Goal: Complete application form

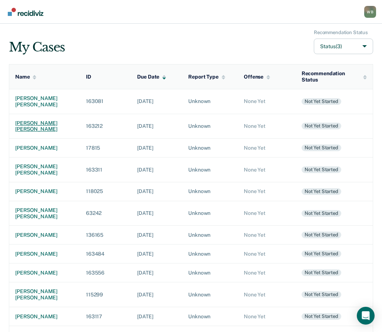
click at [26, 123] on div "[PERSON_NAME] [PERSON_NAME]" at bounding box center [44, 126] width 59 height 13
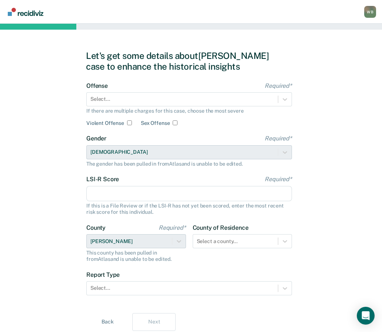
click at [332, 195] on div "Let's get some details about [PERSON_NAME] case to enhance the historical insig…" at bounding box center [191, 191] width 382 height 334
click at [134, 101] on div at bounding box center [183, 99] width 184 height 8
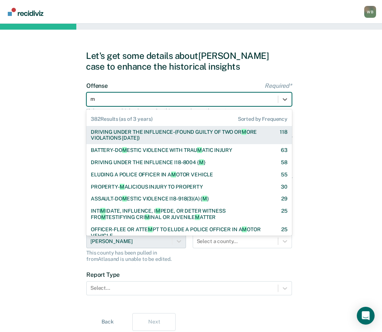
type input "mu"
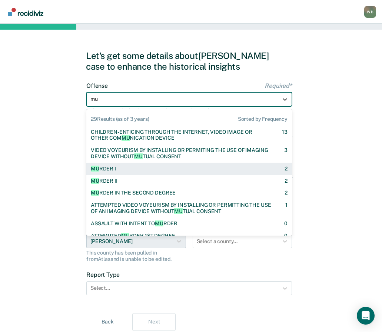
click at [118, 171] on div "MU RDER I 2" at bounding box center [189, 169] width 197 height 6
checkbox input "true"
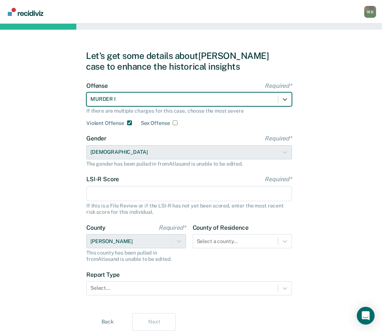
click at [120, 151] on div "Gender Required* [DEMOGRAPHIC_DATA] The gender has been pulled in from Atlas an…" at bounding box center [189, 151] width 206 height 32
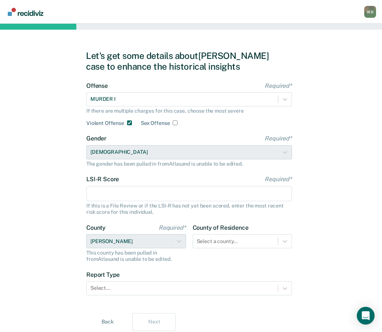
click at [119, 188] on input "LSI-R Score Required*" at bounding box center [189, 194] width 206 height 16
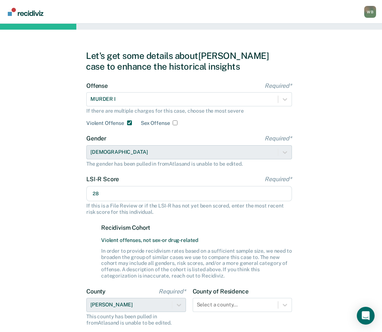
type input "28"
click at [83, 270] on div "Let's get some details about [PERSON_NAME] case to enhance the historical insig…" at bounding box center [191, 223] width 382 height 398
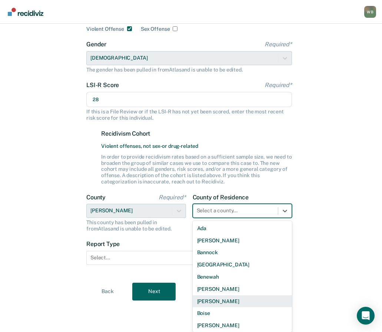
click at [229, 218] on div "44 results available. Use Up and Down to choose options, press Enter to select …" at bounding box center [243, 211] width 100 height 14
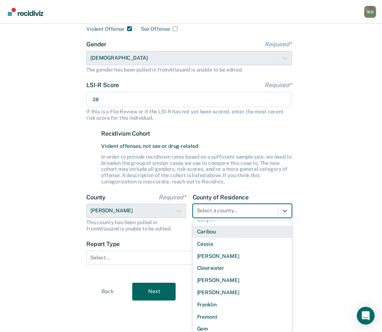
scroll to position [260, 0]
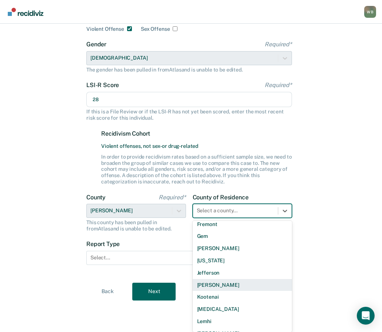
click at [222, 290] on div "[PERSON_NAME]" at bounding box center [243, 285] width 100 height 12
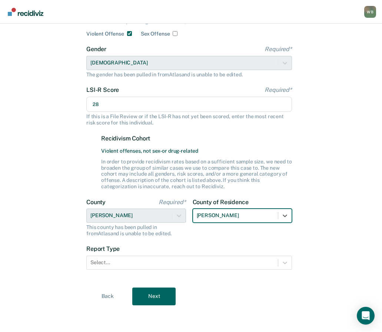
scroll to position [89, 0]
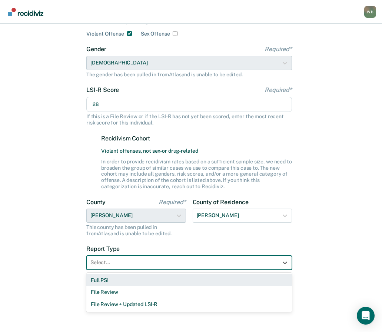
click at [118, 260] on div at bounding box center [183, 263] width 184 height 8
click at [111, 280] on div "Full PSI" at bounding box center [189, 281] width 206 height 12
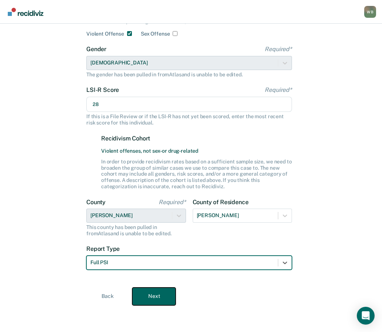
click at [149, 293] on button "Next" at bounding box center [153, 297] width 43 height 18
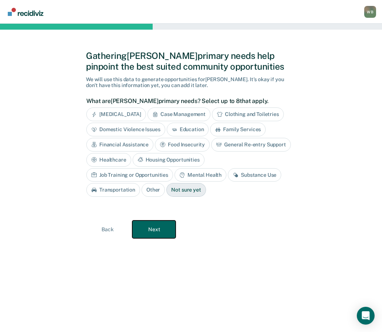
scroll to position [0, 0]
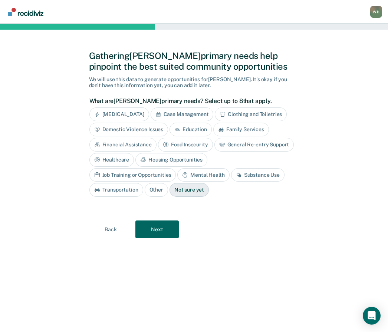
click at [119, 115] on div "[MEDICAL_DATA]" at bounding box center [119, 115] width 60 height 14
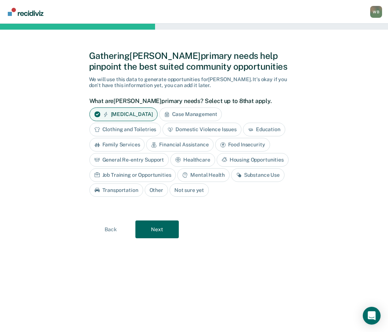
click at [204, 176] on div "Mental Health" at bounding box center [203, 175] width 52 height 14
click at [253, 168] on div "[MEDICAL_DATA] Case Management Clothing and Toiletries Domestic Violence Issues…" at bounding box center [192, 152] width 206 height 89
click at [255, 174] on div "Substance Use" at bounding box center [266, 175] width 53 height 14
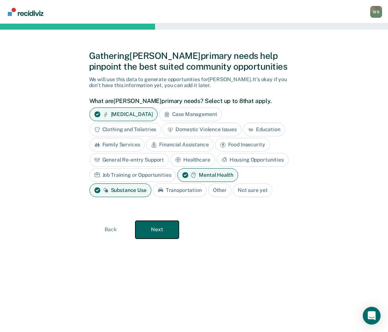
click at [162, 225] on button "Next" at bounding box center [156, 230] width 43 height 18
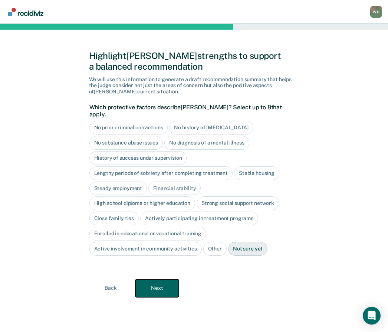
click at [156, 280] on button "Next" at bounding box center [156, 289] width 43 height 18
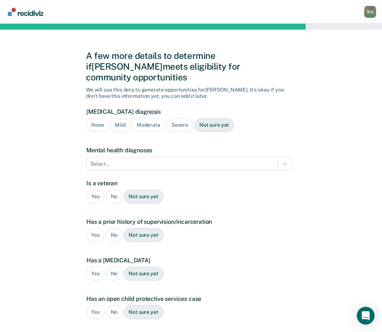
click at [179, 118] on div "Severe" at bounding box center [180, 125] width 26 height 14
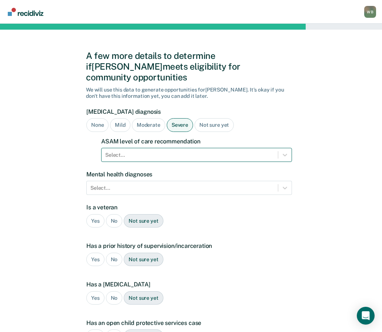
click at [147, 151] on div at bounding box center [189, 155] width 169 height 8
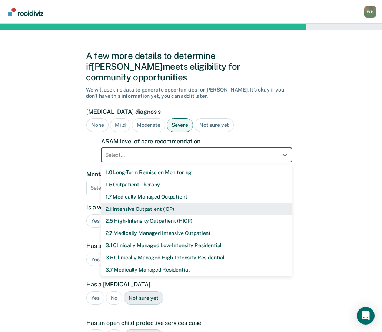
click at [124, 203] on div "2.1 Intensive Outpatient (IOP)" at bounding box center [196, 209] width 191 height 12
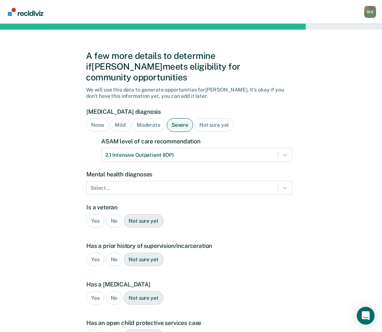
click at [114, 214] on div "No" at bounding box center [114, 221] width 17 height 14
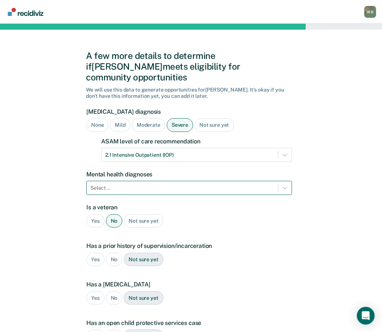
click at [113, 184] on div at bounding box center [183, 188] width 184 height 8
click at [133, 184] on div at bounding box center [183, 188] width 184 height 8
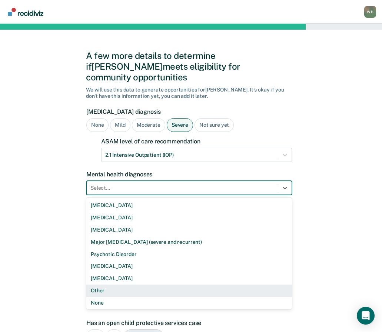
click at [106, 285] on div "Other" at bounding box center [189, 291] width 206 height 12
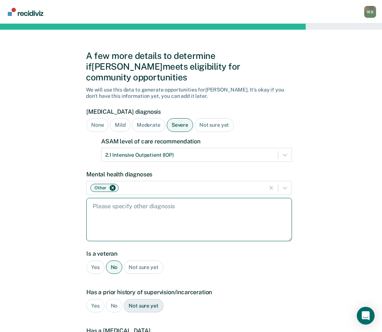
click at [94, 207] on textarea at bounding box center [189, 219] width 206 height 43
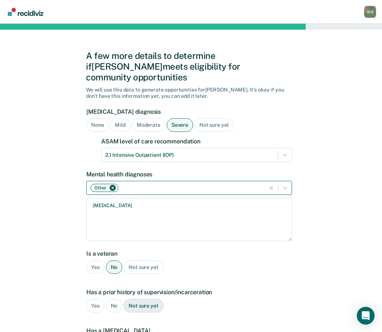
click at [139, 184] on div at bounding box center [190, 188] width 141 height 8
click at [179, 171] on label "Mental health diagnoses" at bounding box center [189, 174] width 206 height 7
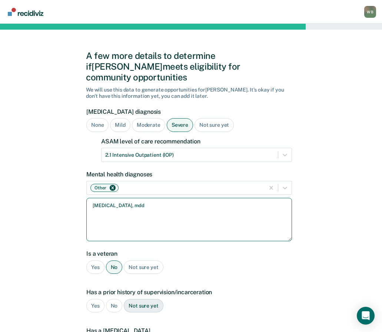
type textarea "[MEDICAL_DATA], mdd"
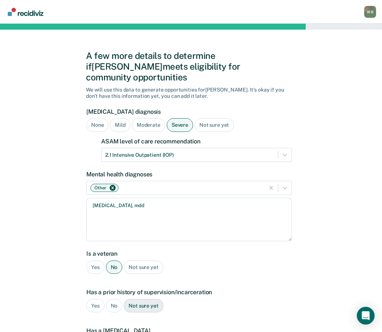
click at [115, 261] on div "No" at bounding box center [114, 268] width 17 height 14
click at [112, 299] on div "No" at bounding box center [114, 306] width 17 height 14
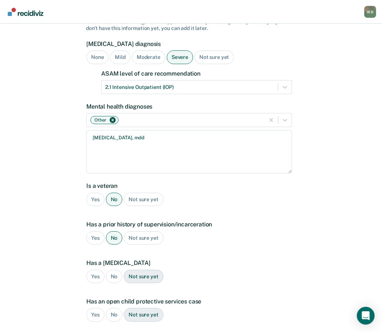
scroll to position [111, 0]
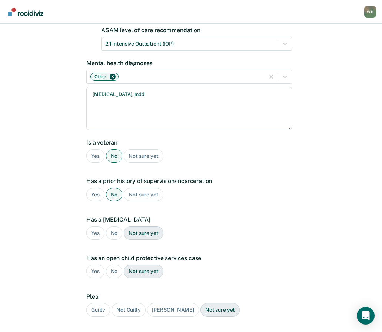
click at [114, 227] on div "No" at bounding box center [114, 234] width 17 height 14
click at [116, 265] on div "No" at bounding box center [114, 272] width 17 height 14
click at [98, 303] on div "Guilty" at bounding box center [98, 310] width 24 height 14
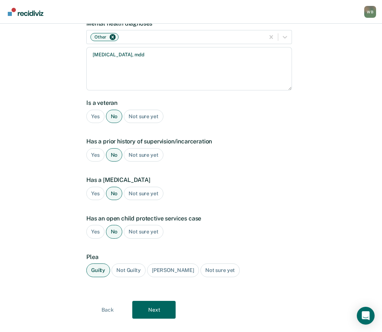
scroll to position [154, 0]
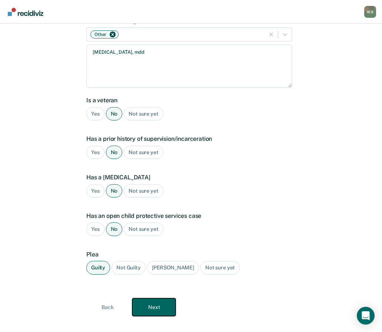
click at [156, 299] on button "Next" at bounding box center [153, 308] width 43 height 18
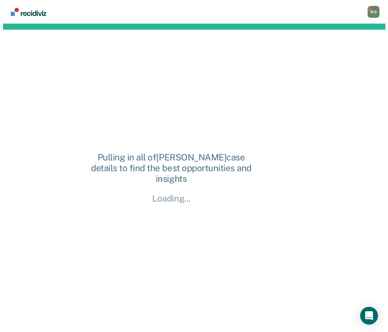
scroll to position [0, 0]
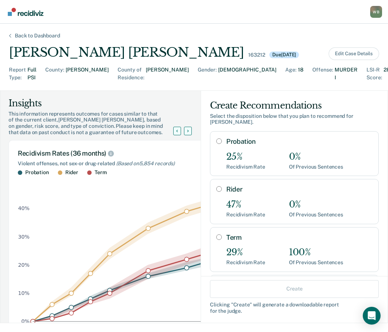
click at [213, 233] on div "Term 29% Recidivism Rate 100% Of Previous Sentences" at bounding box center [294, 249] width 169 height 45
radio input "true"
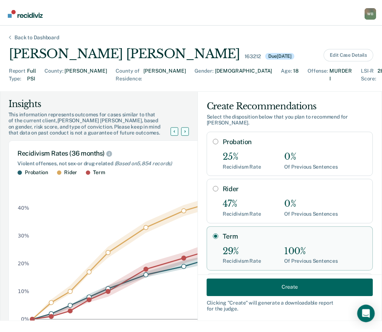
scroll to position [29, 0]
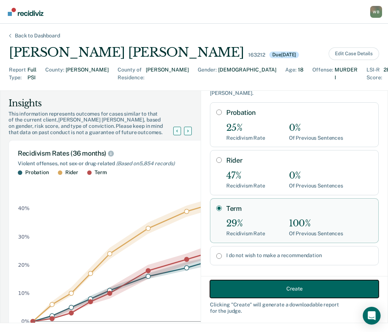
click at [285, 288] on button "Create" at bounding box center [294, 289] width 169 height 18
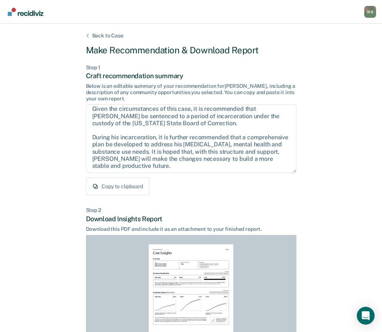
scroll to position [5, 0]
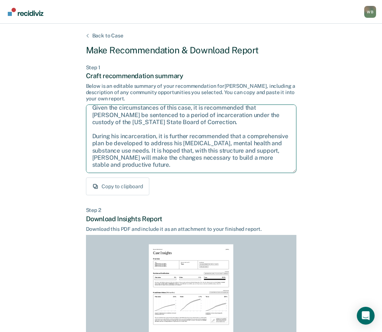
drag, startPoint x: 197, startPoint y: 125, endPoint x: 194, endPoint y: 123, distance: 4.3
click at [197, 125] on textarea "Given the circumstances of this case, it is recommended that [PERSON_NAME] be s…" at bounding box center [191, 139] width 211 height 69
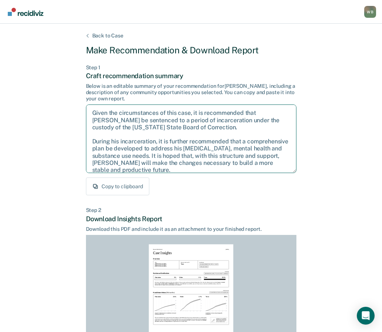
drag, startPoint x: 188, startPoint y: 121, endPoint x: 104, endPoint y: 118, distance: 84.3
click at [89, 110] on textarea "Given the circumstances of this case, it is recommended that [PERSON_NAME] be s…" at bounding box center [191, 139] width 211 height 69
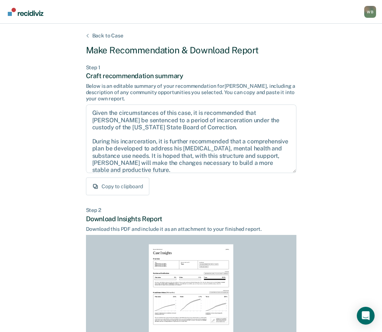
click at [309, 174] on div "Back to Case Make Recommendation & Download Report Step 1 Craft recommendation …" at bounding box center [191, 223] width 382 height 399
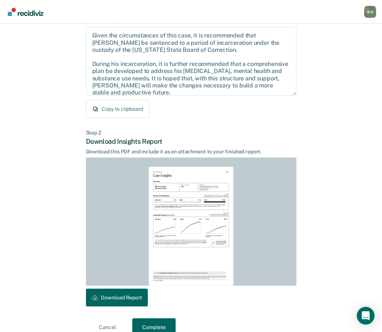
scroll to position [91, 0]
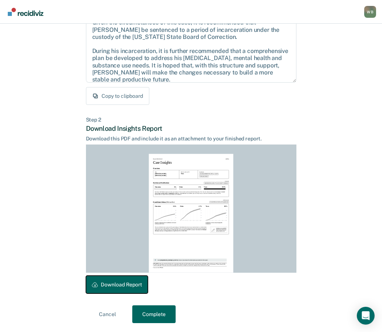
click at [122, 288] on button "Download Report" at bounding box center [117, 285] width 62 height 18
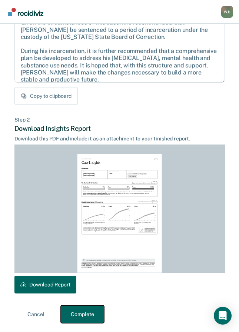
click at [86, 315] on button "Complete" at bounding box center [82, 315] width 43 height 18
